Goal: Register for event/course

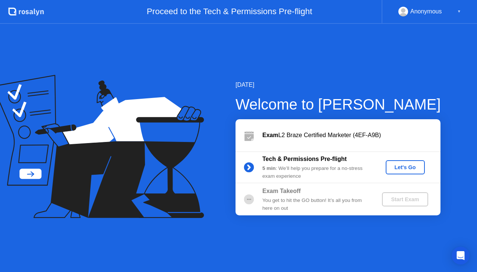
click at [395, 169] on div "Let's Go" at bounding box center [405, 167] width 33 height 6
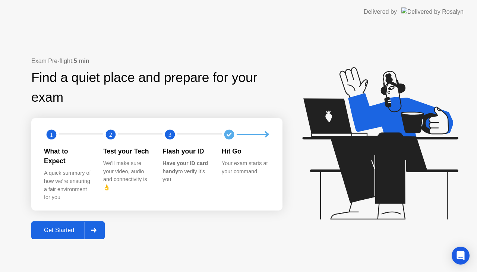
click at [47, 227] on div "Get Started" at bounding box center [59, 230] width 51 height 7
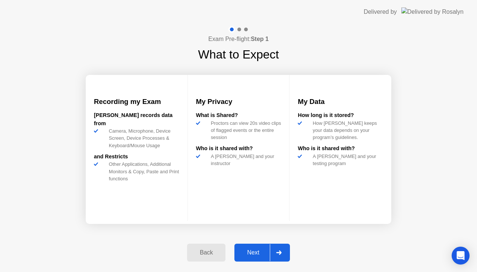
click at [255, 250] on div "Next" at bounding box center [253, 252] width 33 height 7
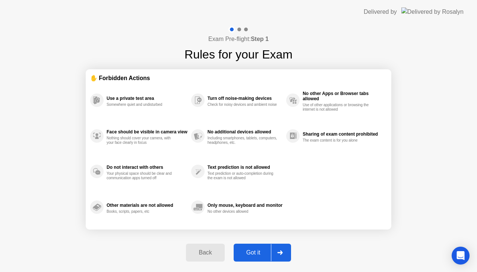
click at [255, 250] on div "Got it" at bounding box center [253, 252] width 35 height 7
select select "**********"
select select "*******"
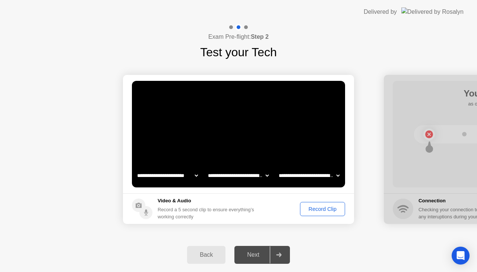
click at [316, 204] on button "Record Clip" at bounding box center [322, 209] width 45 height 14
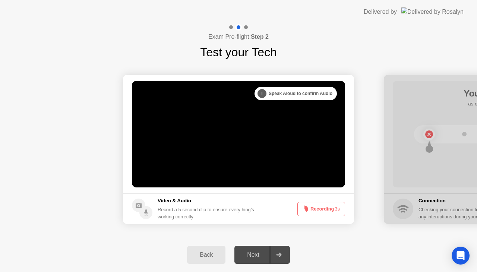
click at [315, 211] on button "Recording 3s" at bounding box center [321, 209] width 48 height 14
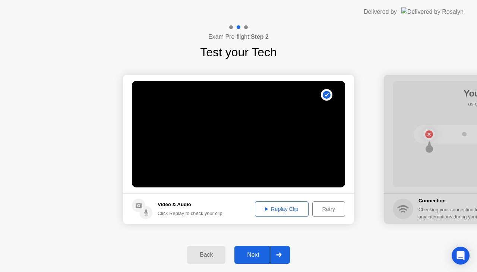
click at [253, 255] on div "Next" at bounding box center [253, 255] width 33 height 7
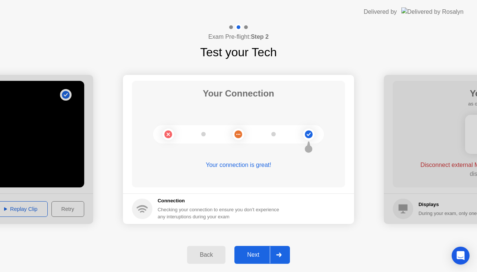
click at [251, 252] on div "Next" at bounding box center [253, 255] width 33 height 7
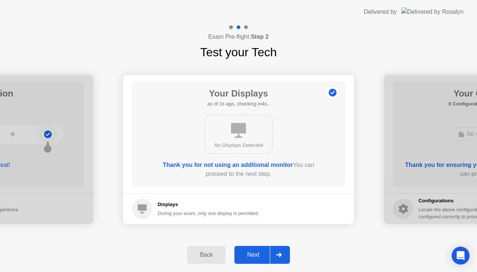
click at [245, 257] on div "Next" at bounding box center [253, 255] width 33 height 7
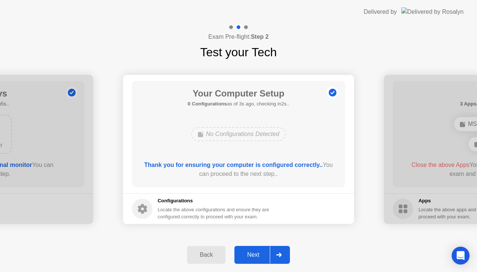
click at [245, 257] on div "Next" at bounding box center [253, 255] width 33 height 7
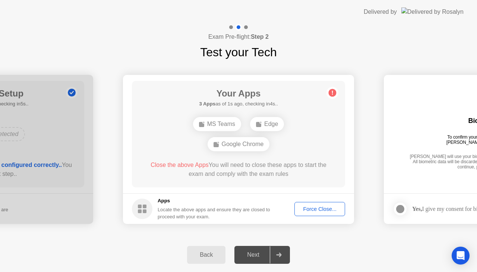
click at [248, 138] on div "Google Chrome" at bounding box center [239, 144] width 62 height 14
click at [245, 142] on div "Google Chrome" at bounding box center [239, 144] width 62 height 14
click at [312, 211] on div "Force Close..." at bounding box center [319, 209] width 45 height 6
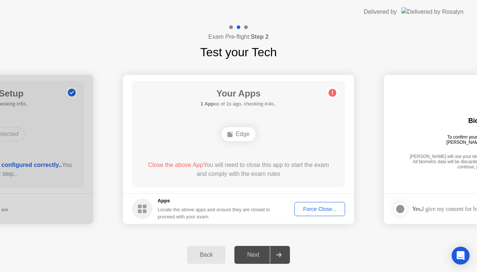
click at [306, 207] on div "Force Close..." at bounding box center [319, 209] width 45 height 6
click at [309, 211] on div "Force Close..." at bounding box center [319, 209] width 45 height 6
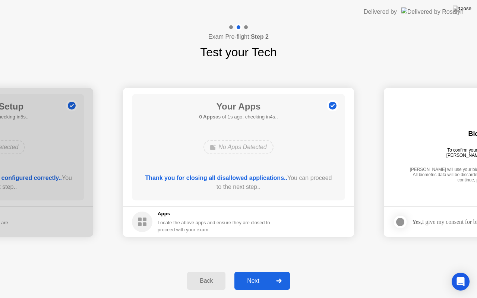
click at [235, 272] on button "Next" at bounding box center [262, 281] width 56 height 18
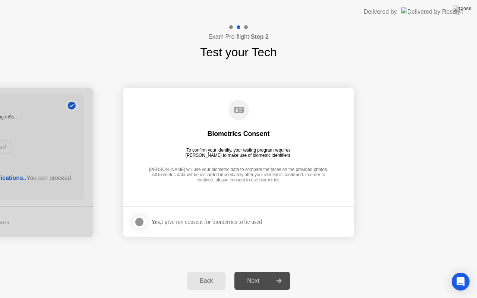
click at [191, 224] on div "Yes, I give my consent for biometrics to be used" at bounding box center [206, 221] width 111 height 7
click at [137, 221] on div at bounding box center [139, 222] width 9 height 9
click at [245, 272] on div "Next" at bounding box center [253, 281] width 33 height 7
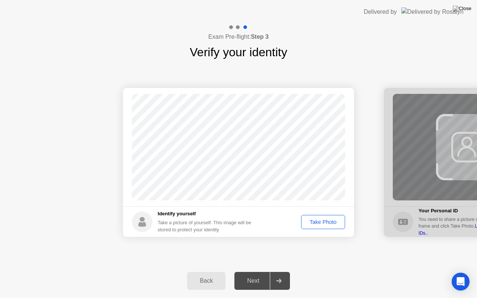
click at [333, 221] on div "Take Photo" at bounding box center [323, 222] width 39 height 6
click at [252, 272] on button "Next" at bounding box center [262, 281] width 56 height 18
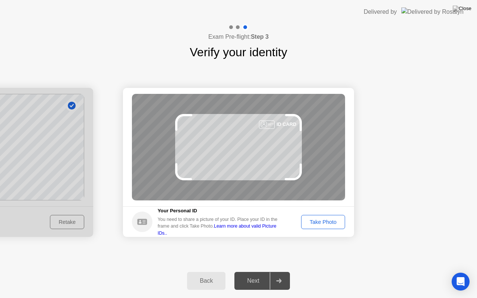
click at [311, 223] on div "Take Photo" at bounding box center [323, 222] width 39 height 6
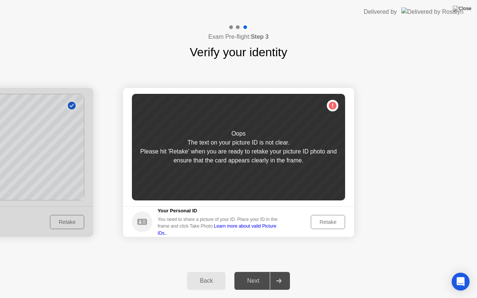
click at [313, 224] on button "Retake" at bounding box center [328, 222] width 34 height 14
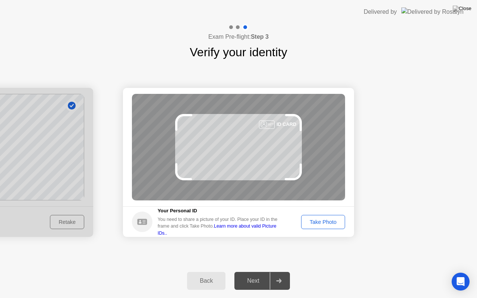
click at [275, 157] on div "ID CARD" at bounding box center [238, 147] width 213 height 107
click at [306, 217] on button "Take Photo" at bounding box center [323, 222] width 44 height 14
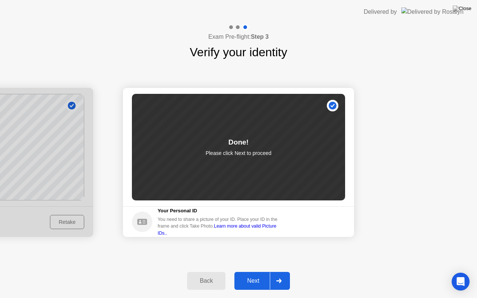
click at [252, 272] on button "Next" at bounding box center [262, 281] width 56 height 18
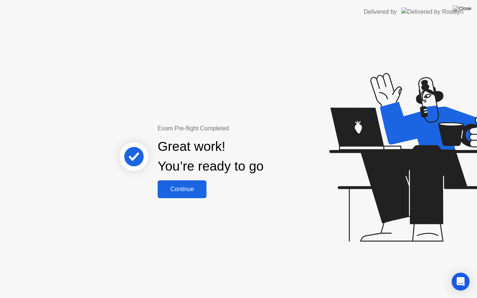
click at [187, 193] on div "Continue" at bounding box center [182, 189] width 44 height 7
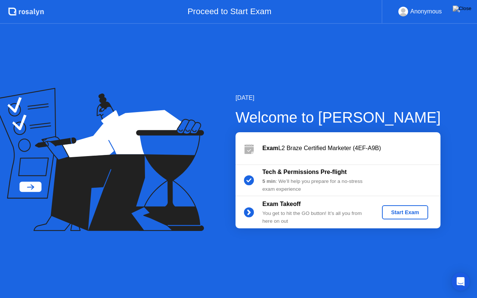
click at [406, 212] on div "Start Exam" at bounding box center [405, 213] width 40 height 6
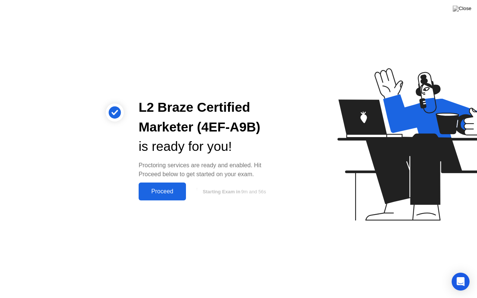
click at [155, 198] on button "Proceed" at bounding box center [162, 192] width 47 height 18
